Goal: Task Accomplishment & Management: Complete application form

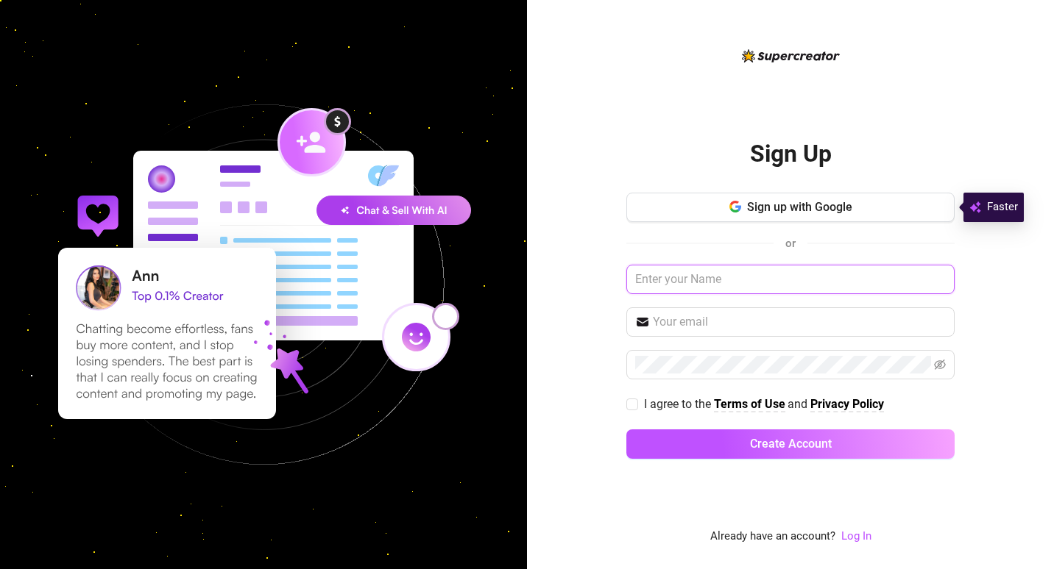
click at [690, 277] on input "text" at bounding box center [790, 279] width 328 height 29
type input "d"
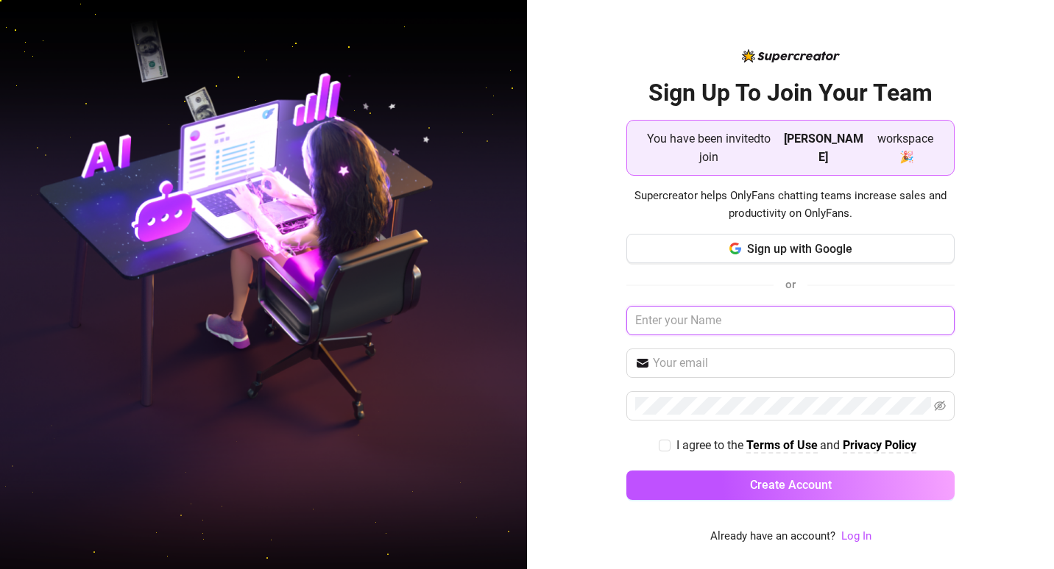
click at [748, 322] on input "text" at bounding box center [790, 320] width 328 height 29
type input "Aragon"
click at [717, 363] on input "text" at bounding box center [799, 364] width 293 height 18
type input "driftslederiver@outlook.com"
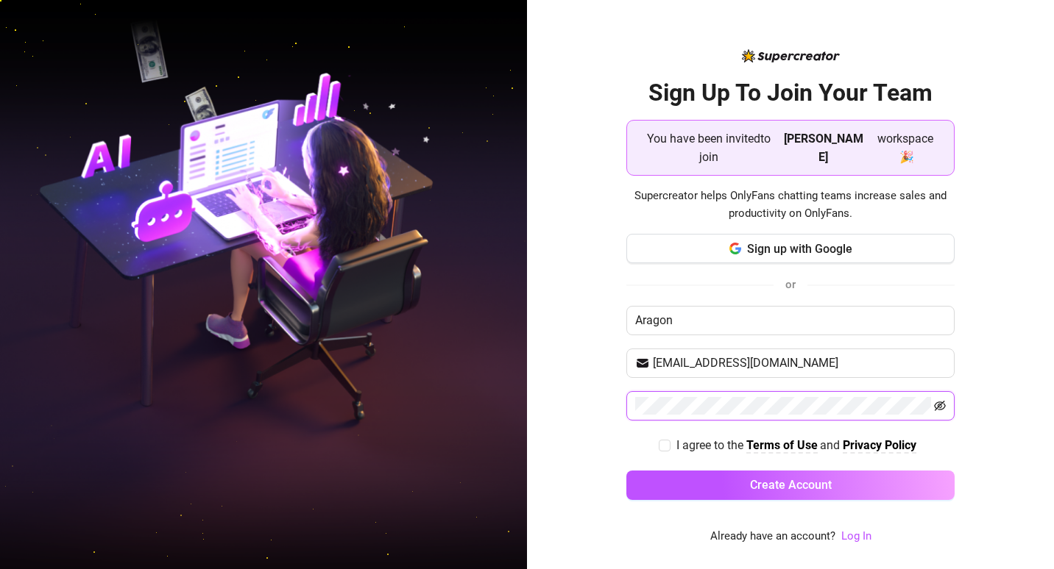
click at [936, 410] on icon "eye-invisible" at bounding box center [940, 406] width 12 height 12
click at [936, 407] on icon "eye" at bounding box center [940, 406] width 12 height 12
click at [670, 446] on span "I agree to the Terms of Use and Privacy Policy" at bounding box center [796, 445] width 252 height 18
click at [669, 446] on input "I agree to the Terms of Use and Privacy Policy" at bounding box center [663, 445] width 10 height 10
checkbox input "true"
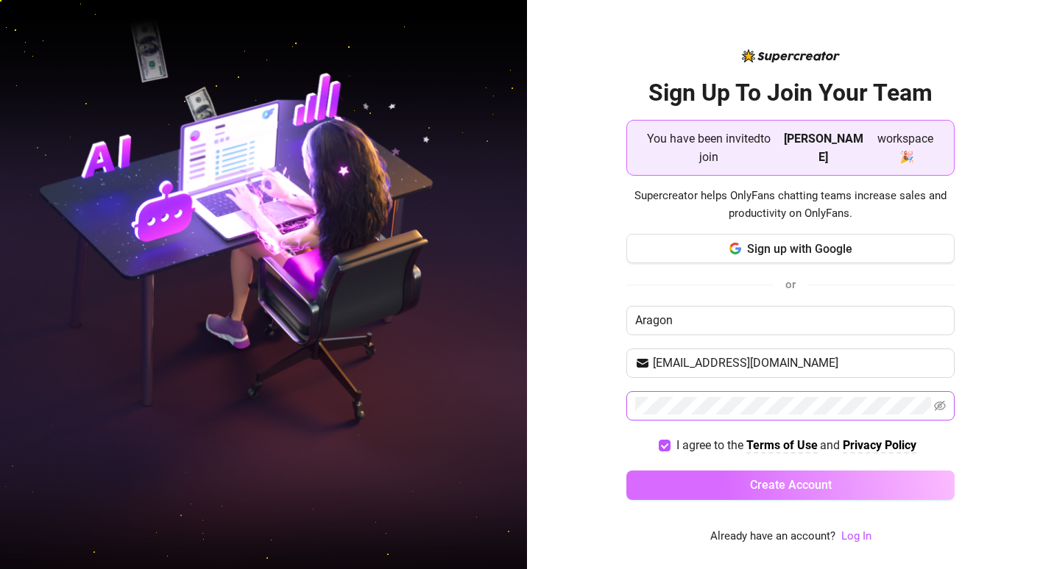
click at [765, 485] on span "Create Account" at bounding box center [791, 485] width 82 height 14
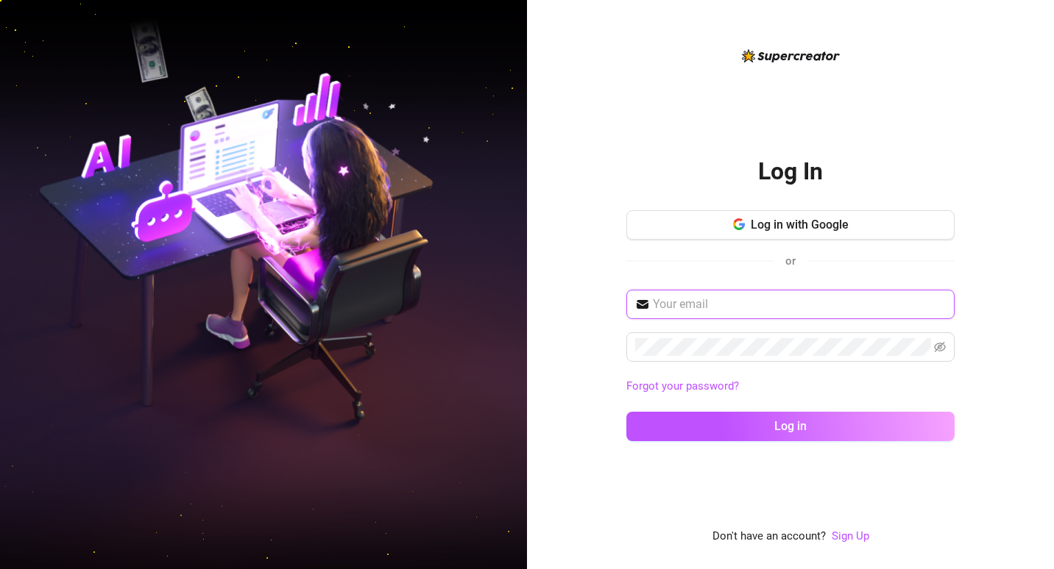
click at [727, 308] on input "text" at bounding box center [799, 305] width 293 height 18
type input "driftslederiver@outlook.com"
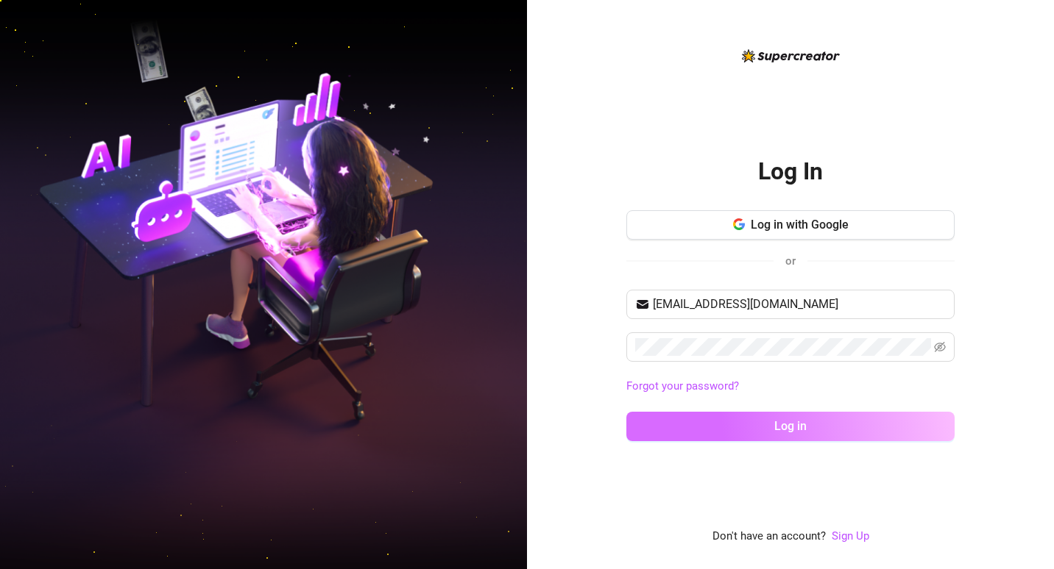
click at [754, 425] on button "Log in" at bounding box center [790, 426] width 328 height 29
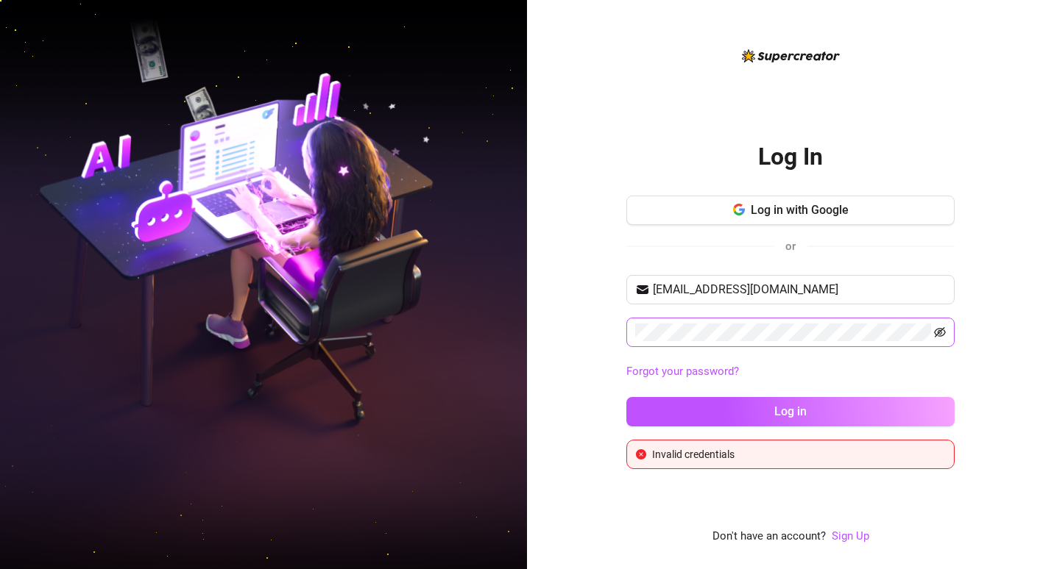
click at [942, 333] on icon "eye-invisible" at bounding box center [940, 333] width 12 height 12
click at [942, 333] on icon "eye" at bounding box center [940, 333] width 12 height 12
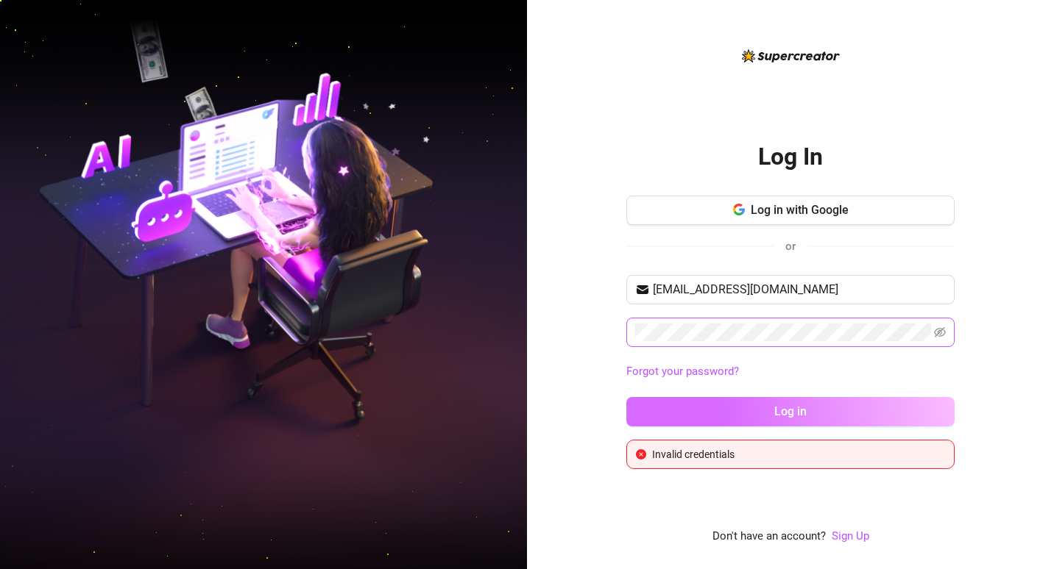
click at [843, 408] on button "Log in" at bounding box center [790, 411] width 328 height 29
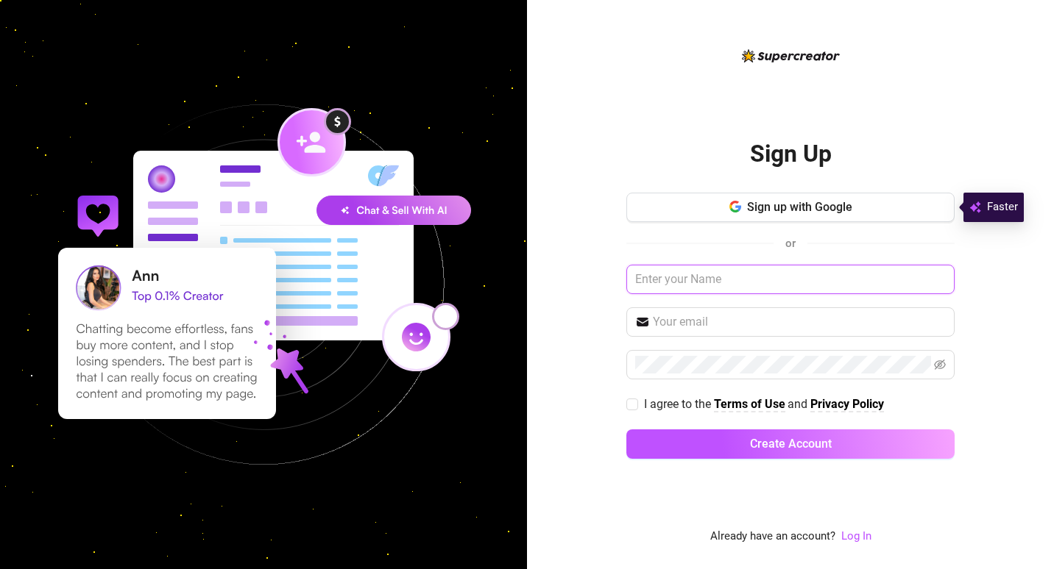
click at [676, 285] on input "text" at bounding box center [790, 279] width 328 height 29
type input "Aragon"
click at [694, 325] on input "text" at bounding box center [799, 322] width 293 height 18
type input "driftslederiver@outlook.com"
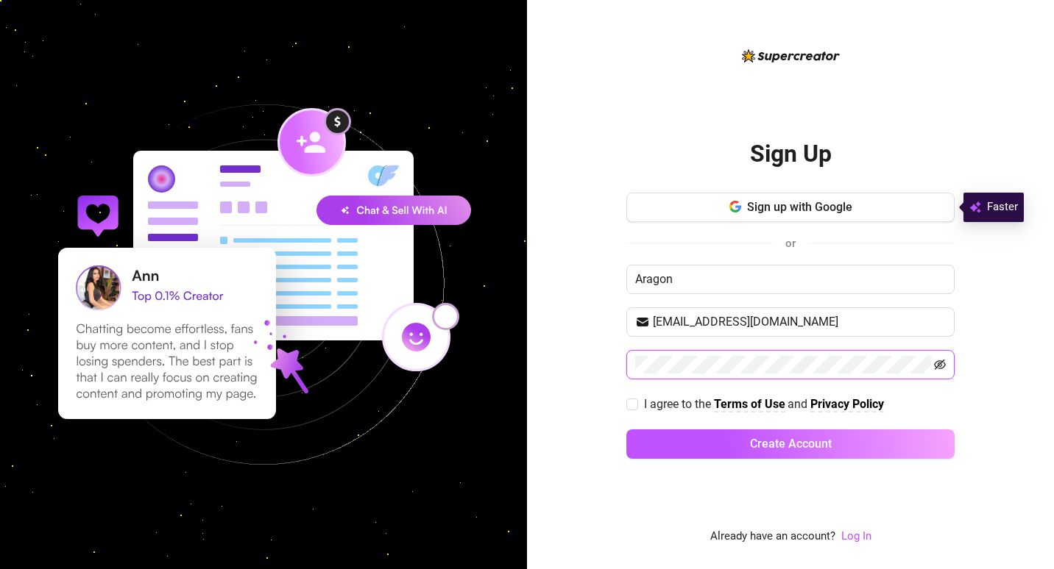
click at [942, 362] on icon "eye-invisible" at bounding box center [940, 365] width 12 height 12
click at [631, 405] on input "I agree to the Terms of Use and Privacy Policy" at bounding box center [631, 404] width 10 height 10
checkbox input "true"
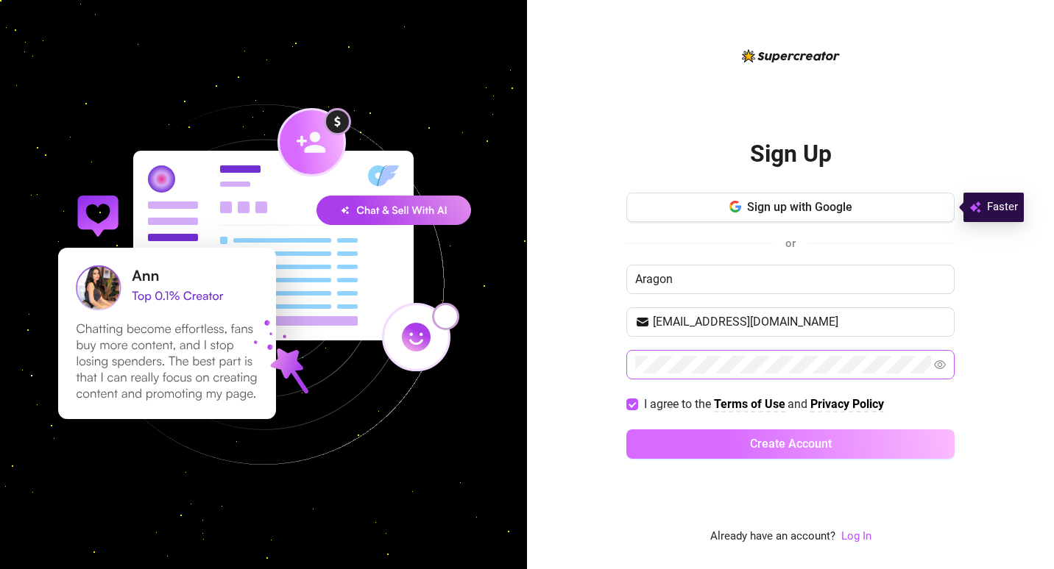
click at [775, 445] on span "Create Account" at bounding box center [791, 444] width 82 height 14
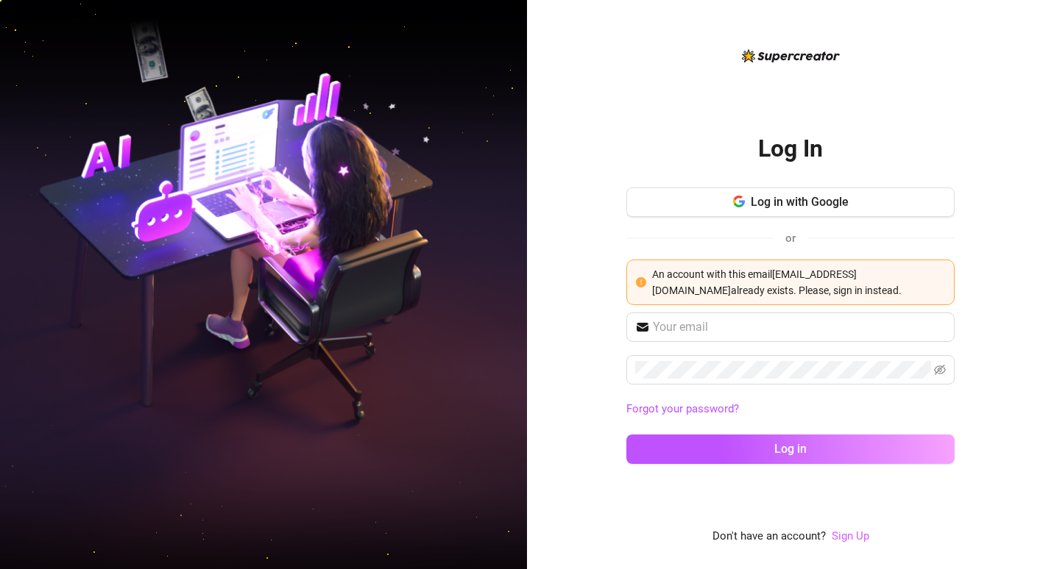
click at [846, 537] on link "Sign Up" at bounding box center [850, 536] width 38 height 13
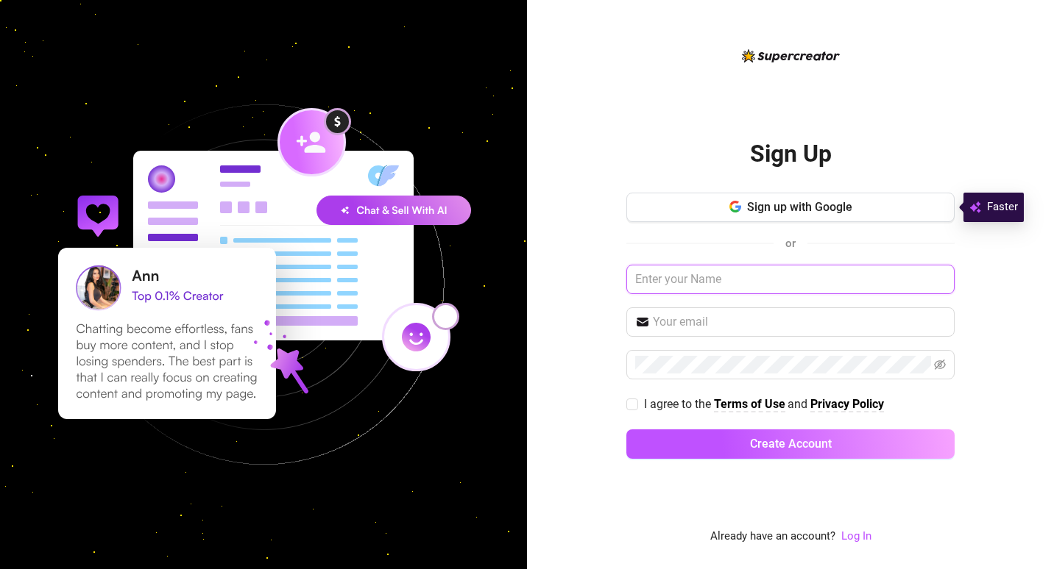
click at [753, 281] on input "text" at bounding box center [790, 279] width 328 height 29
type input "Aragon"
click at [711, 326] on input "text" at bounding box center [799, 322] width 293 height 18
type input "driftslederiver@outlook.com"
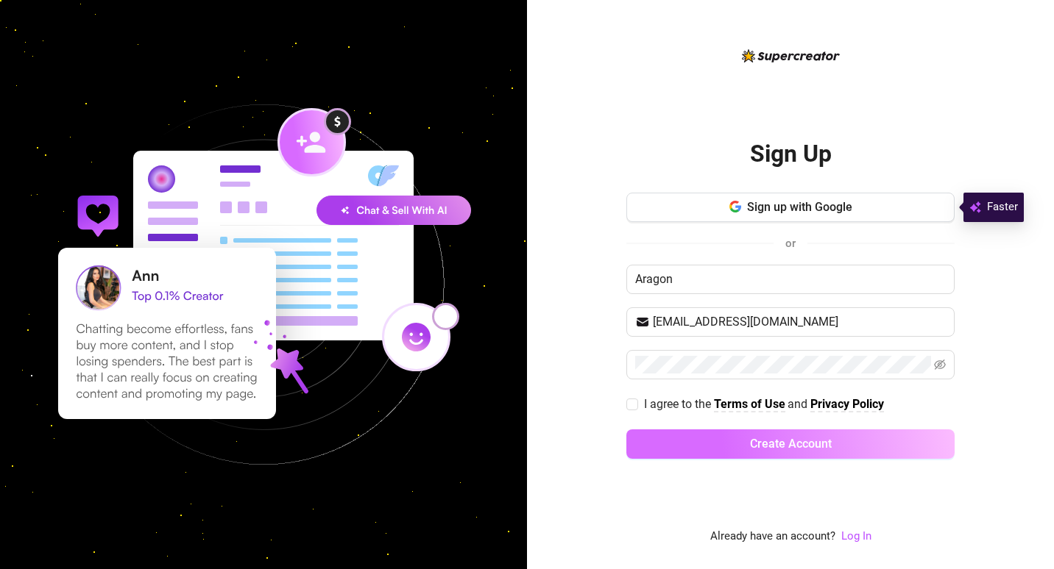
click at [703, 441] on button "Create Account" at bounding box center [790, 444] width 328 height 29
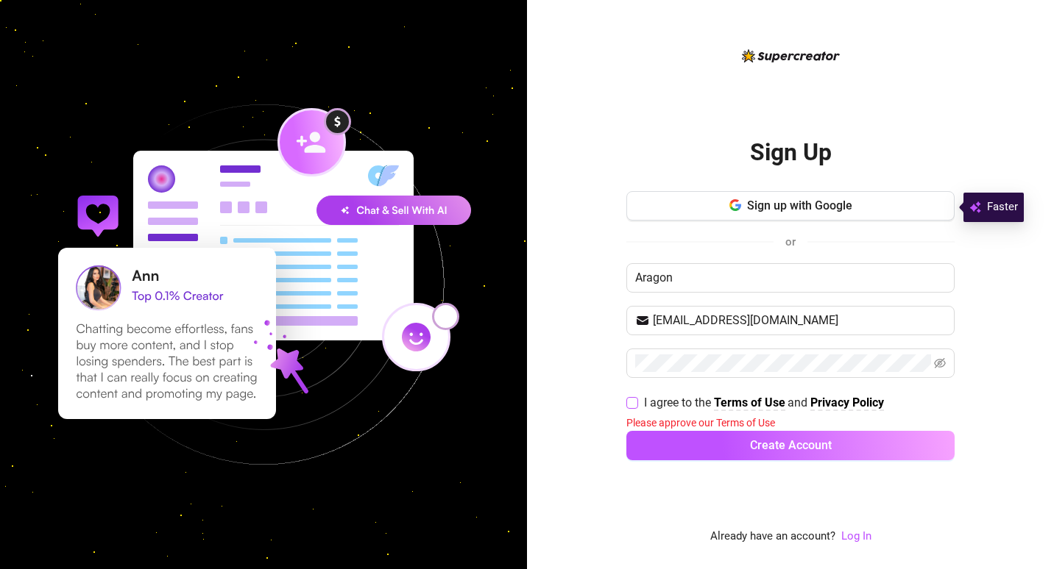
click at [644, 402] on span "I agree to the" at bounding box center [679, 403] width 70 height 14
click at [636, 402] on input "I agree to the Terms of Use and Privacy Policy" at bounding box center [631, 402] width 10 height 10
checkbox input "true"
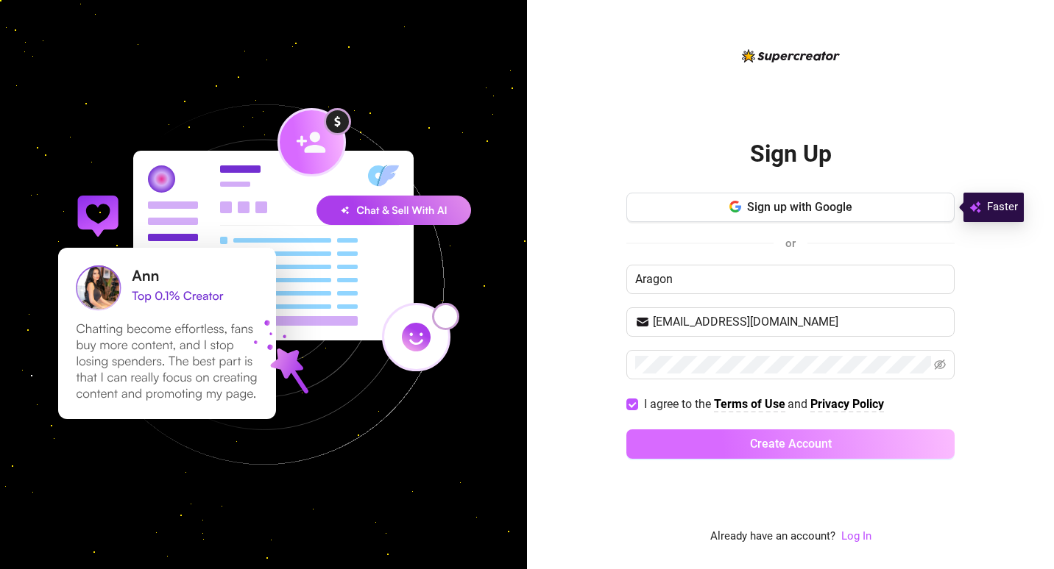
click at [681, 444] on button "Create Account" at bounding box center [790, 444] width 328 height 29
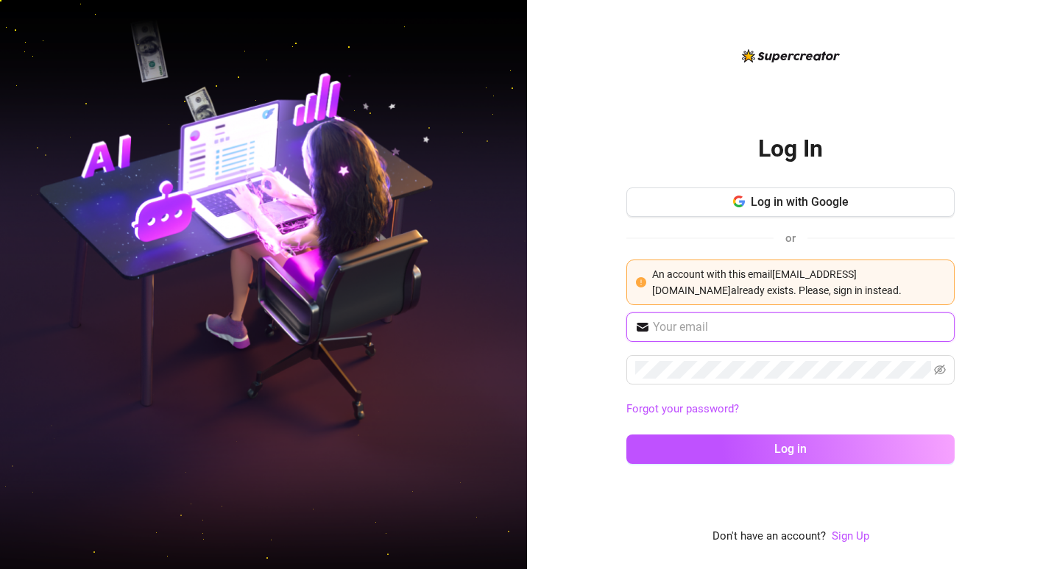
click at [760, 328] on input "text" at bounding box center [799, 328] width 293 height 18
type input "driftslederiver@outlook.com"
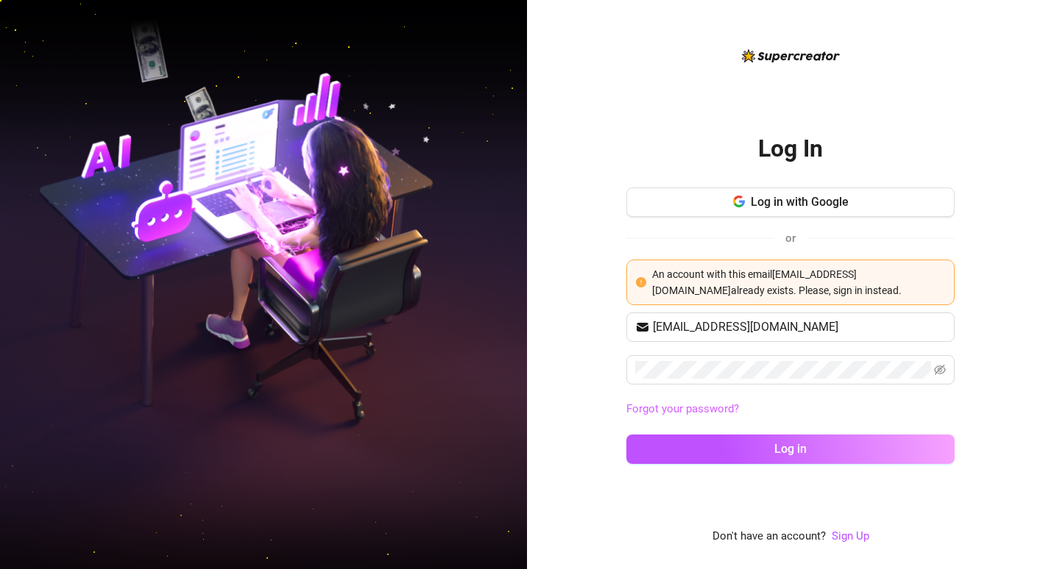
click at [689, 405] on link "Forgot your password?" at bounding box center [682, 408] width 113 height 13
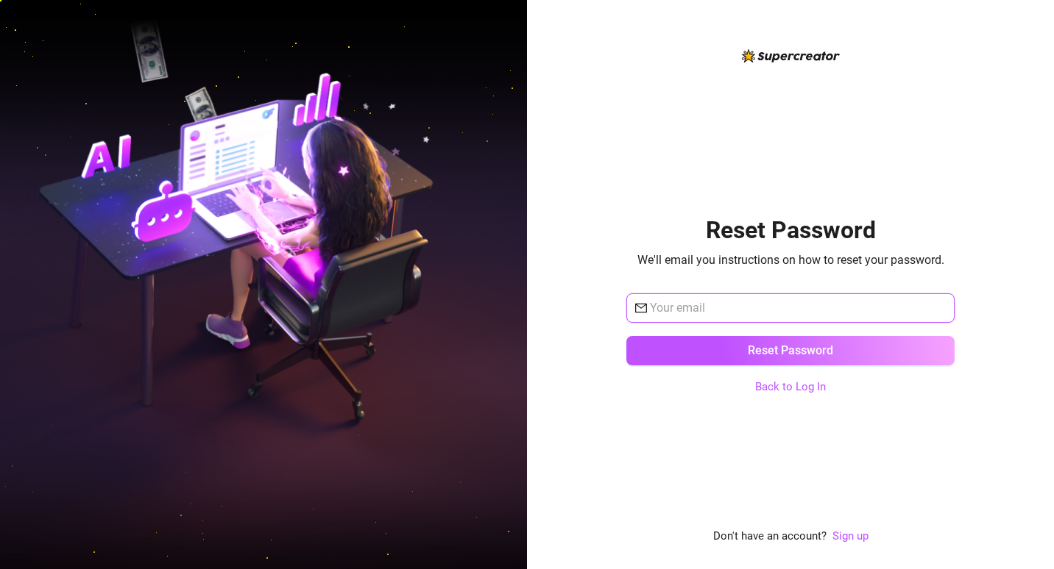
click at [711, 313] on input "text" at bounding box center [798, 308] width 296 height 18
type input "driftslederiver@outlook.com"
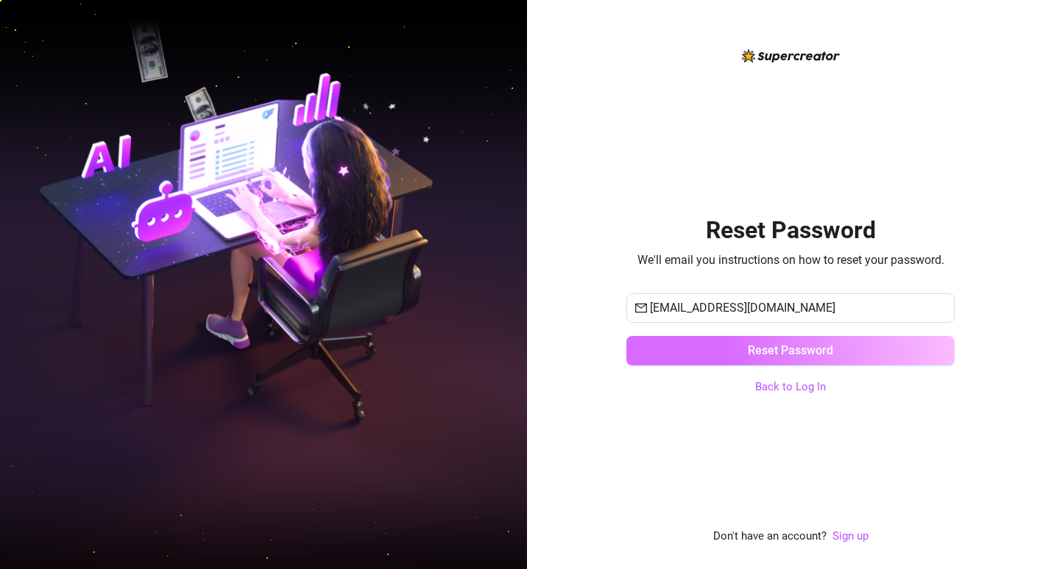
click at [730, 347] on button "Reset Password" at bounding box center [790, 350] width 328 height 29
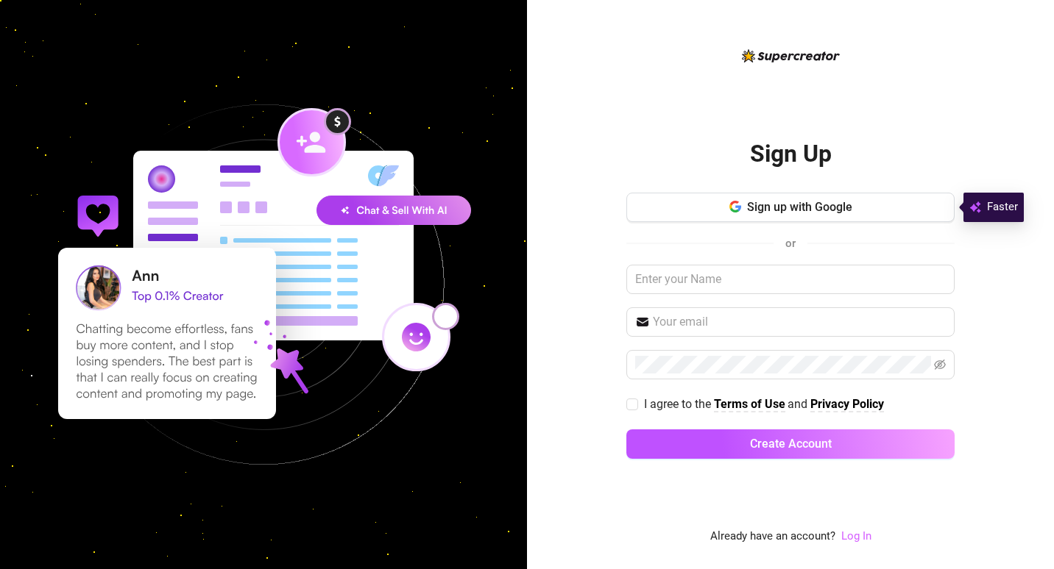
click at [854, 539] on link "Log In" at bounding box center [856, 536] width 30 height 13
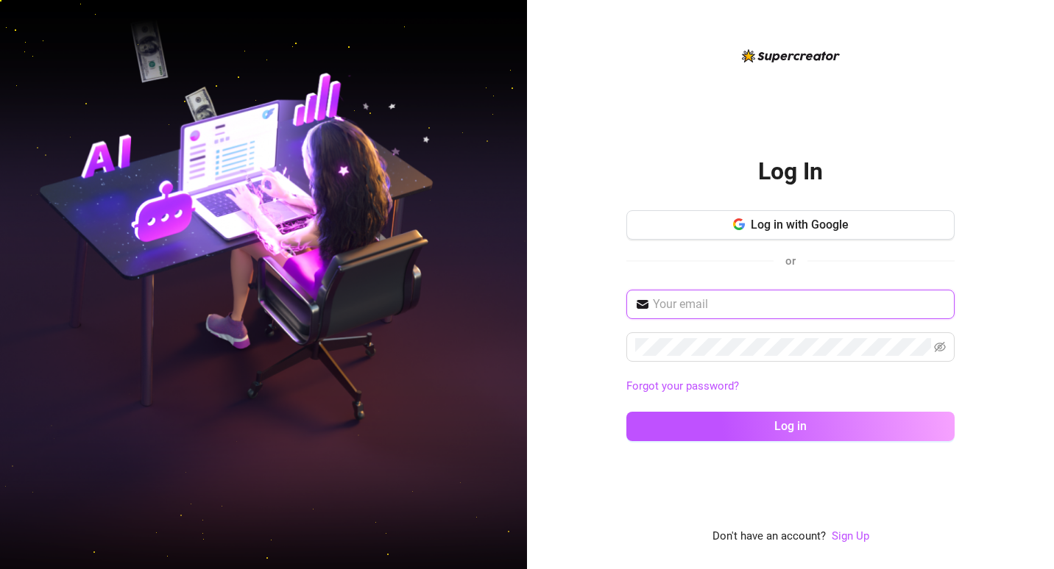
click at [809, 311] on input "text" at bounding box center [799, 305] width 293 height 18
type input "driftslederiver@outlook.com"
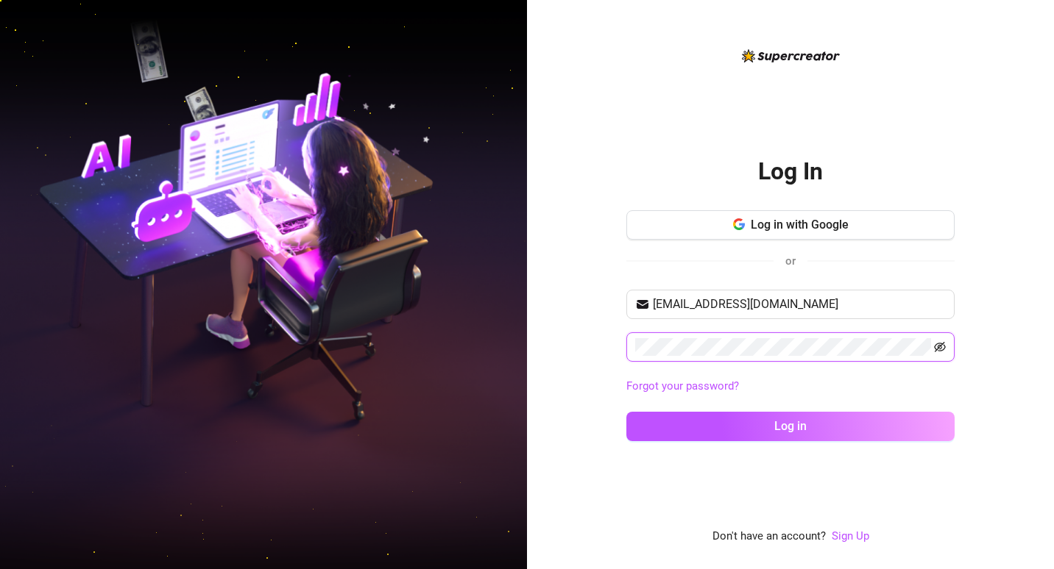
click at [941, 344] on icon "eye-invisible" at bounding box center [940, 347] width 12 height 10
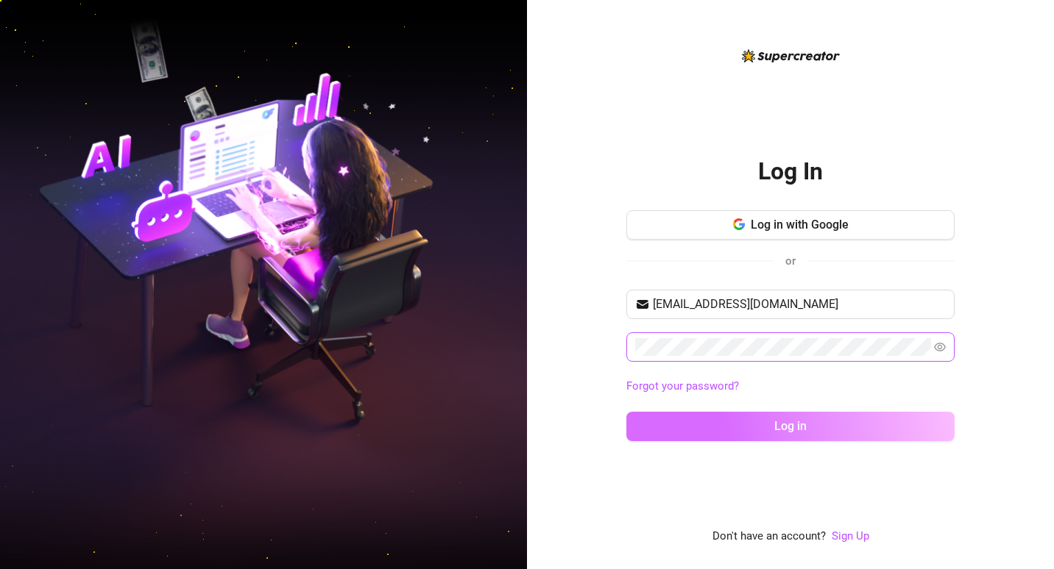
click at [797, 419] on span "Log in" at bounding box center [790, 426] width 32 height 14
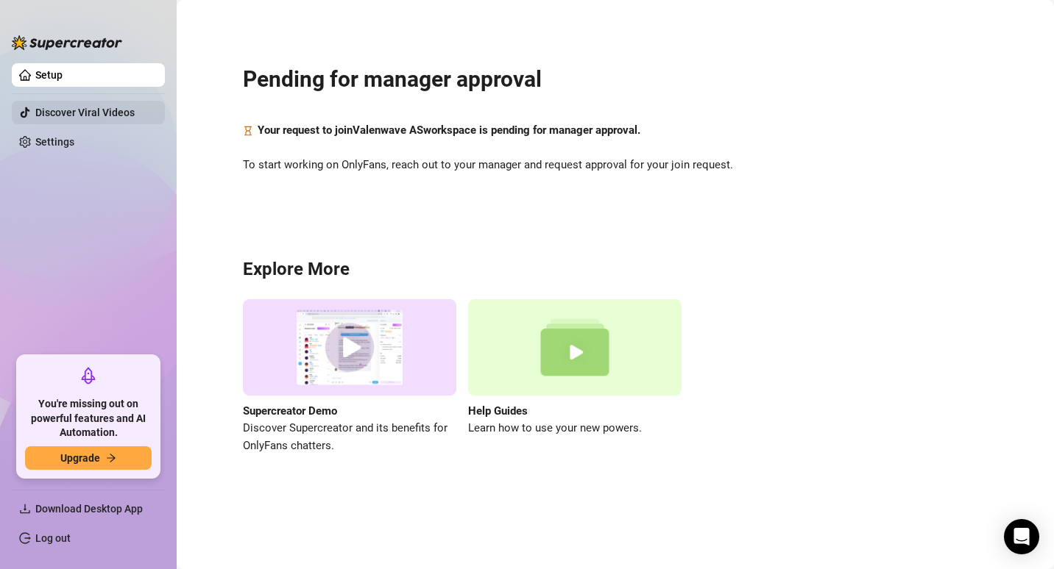
click at [83, 113] on link "Discover Viral Videos" at bounding box center [84, 113] width 99 height 12
click at [63, 508] on span "Download Desktop App" at bounding box center [88, 509] width 107 height 12
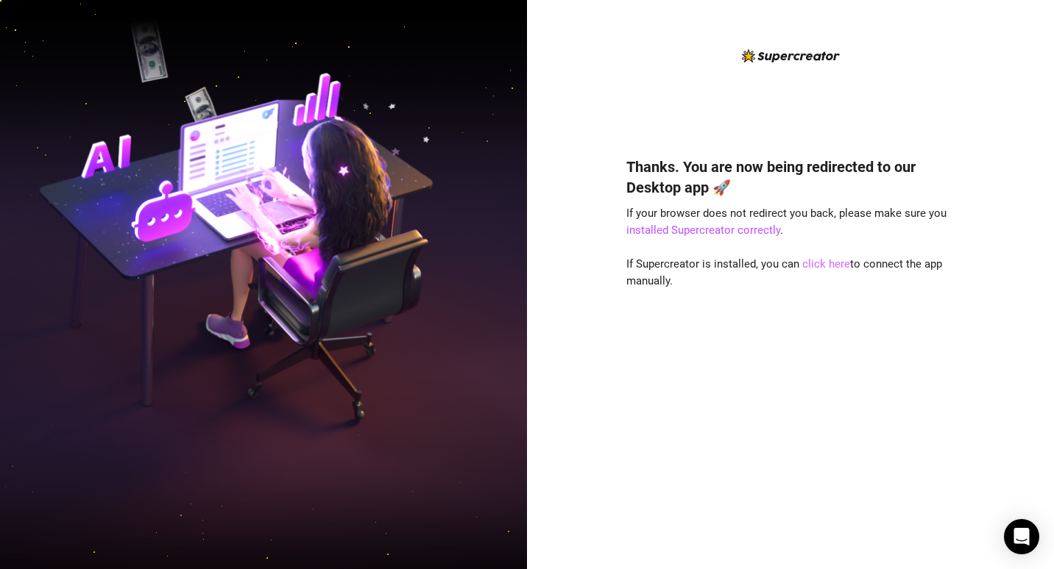
click at [820, 268] on link "click here" at bounding box center [826, 264] width 48 height 13
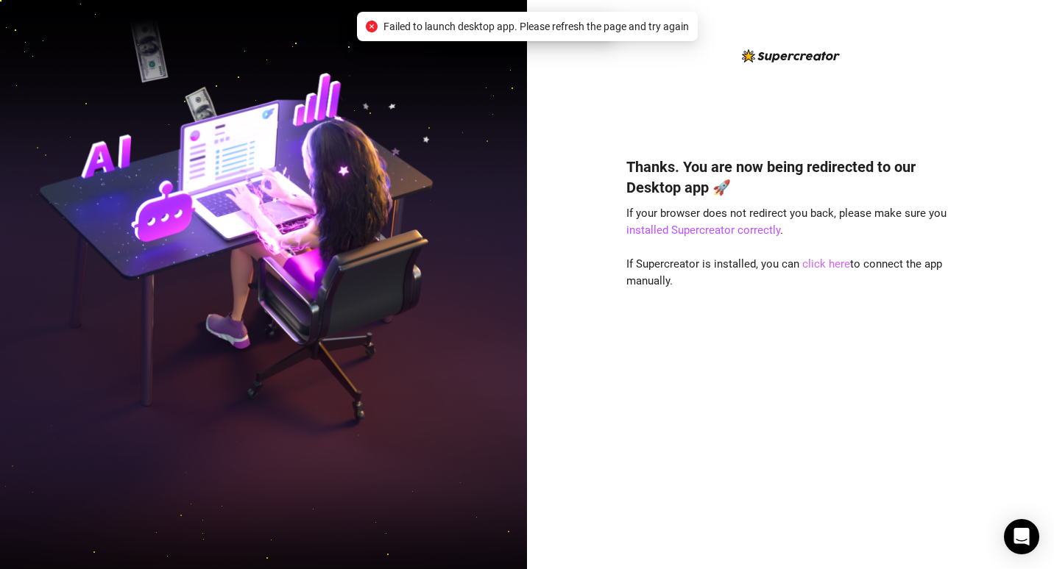
click at [820, 258] on link "click here" at bounding box center [826, 264] width 48 height 13
